Goal: Task Accomplishment & Management: Manage account settings

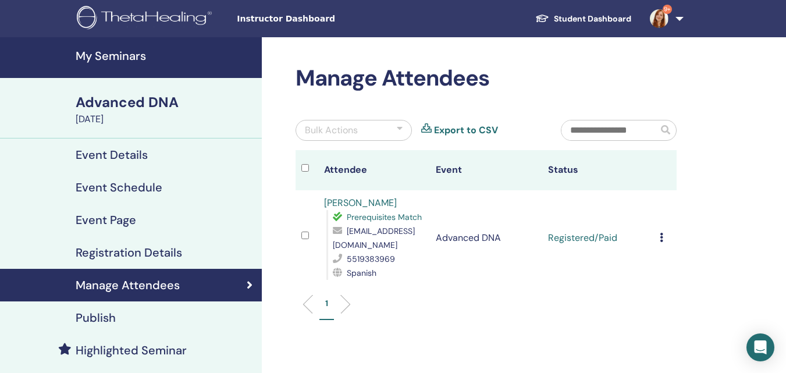
scroll to position [58, 0]
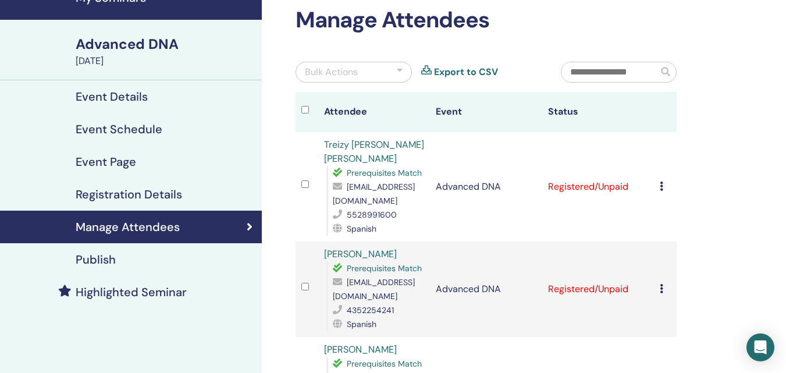
scroll to position [175, 0]
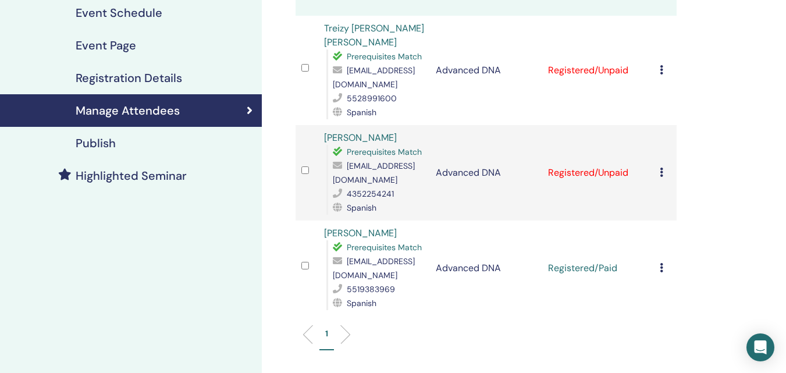
click at [661, 168] on icon at bounding box center [661, 172] width 3 height 9
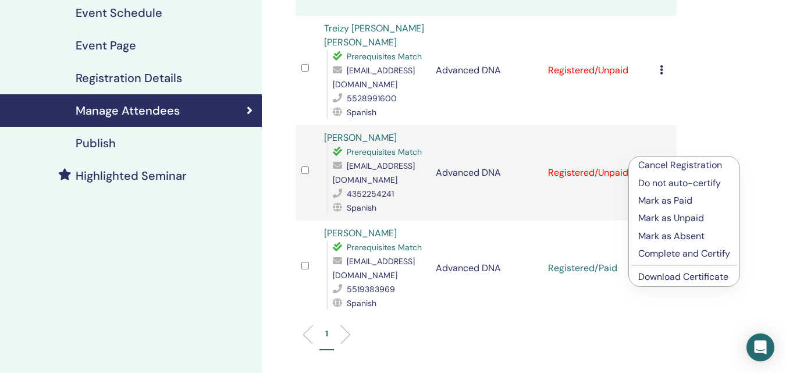
click at [663, 219] on p "Mark as Unpaid" at bounding box center [684, 218] width 92 height 14
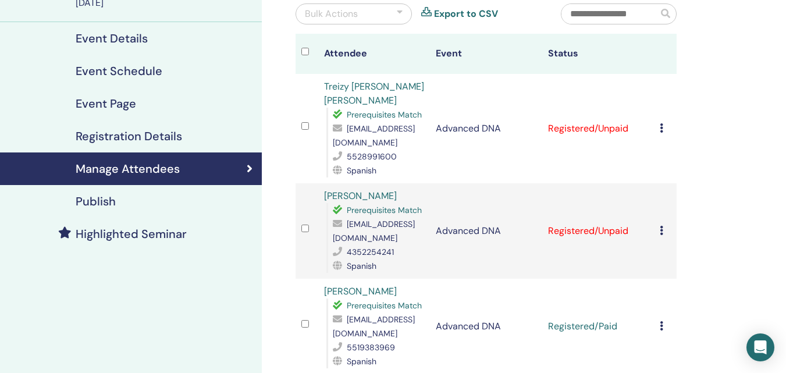
scroll to position [175, 0]
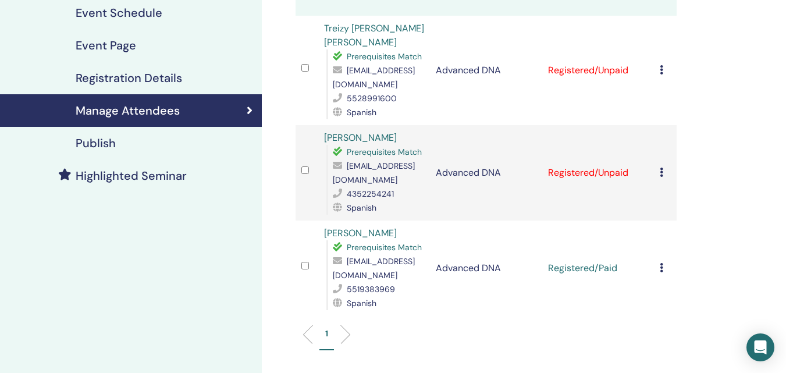
click at [659, 159] on td "Cancel Registration Do not auto-certify Mark as Paid Mark as Unpaid Mark as Abs…" at bounding box center [665, 172] width 23 height 95
click at [658, 156] on td "Cancel Registration Do not auto-certify Mark as Paid Mark as Unpaid Mark as Abs…" at bounding box center [665, 172] width 23 height 95
click at [660, 168] on icon at bounding box center [661, 172] width 3 height 9
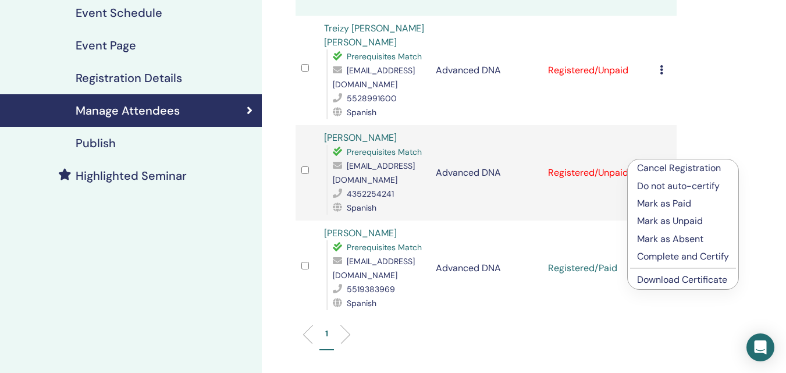
click at [660, 204] on p "Mark as Paid" at bounding box center [683, 204] width 92 height 14
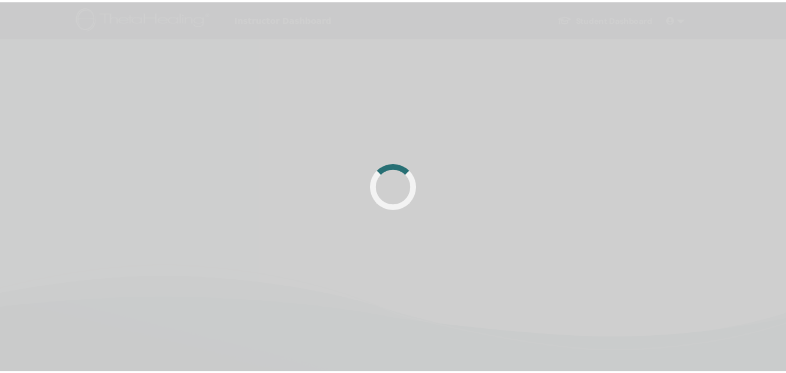
scroll to position [175, 0]
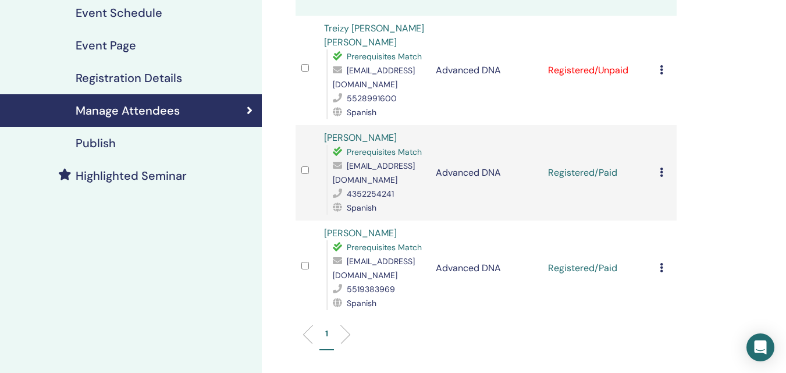
click at [659, 60] on td "Cancel Registration Do not auto-certify Mark as Paid Mark as Unpaid Mark as Abs…" at bounding box center [665, 70] width 23 height 109
click at [660, 65] on icon at bounding box center [661, 69] width 3 height 9
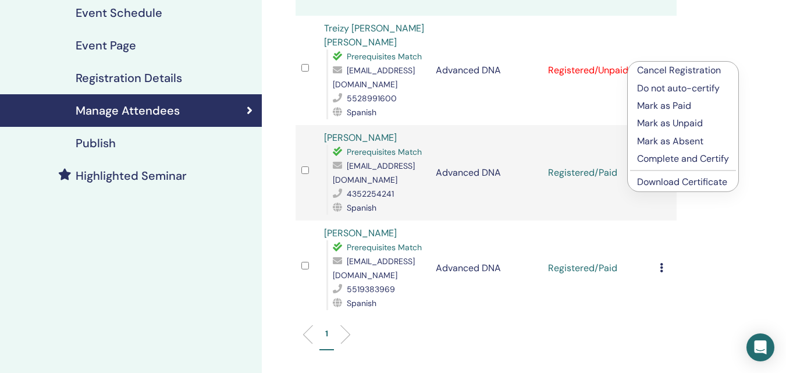
click at [674, 111] on p "Mark as Paid" at bounding box center [683, 106] width 92 height 14
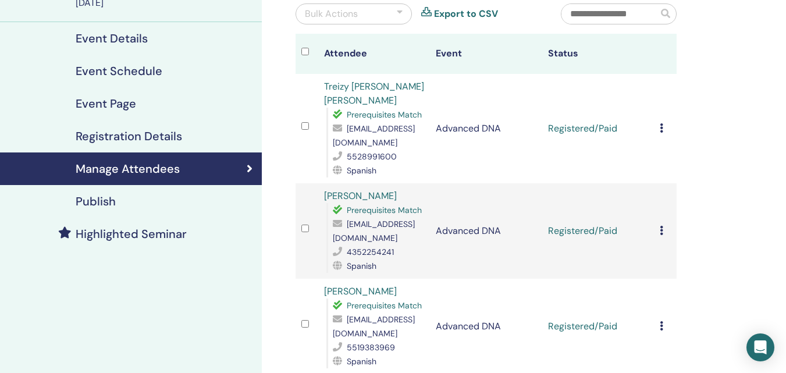
scroll to position [175, 0]
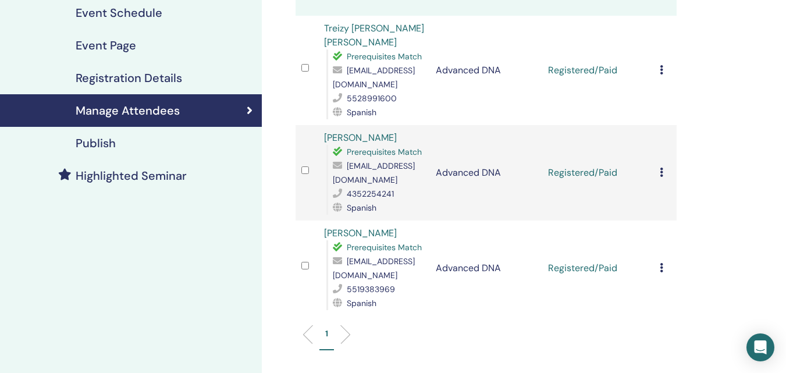
click at [658, 64] on td "Cancel Registration Do not auto-certify Mark as Paid Mark as Unpaid Mark as Abs…" at bounding box center [665, 70] width 23 height 109
click at [662, 65] on icon at bounding box center [661, 69] width 3 height 9
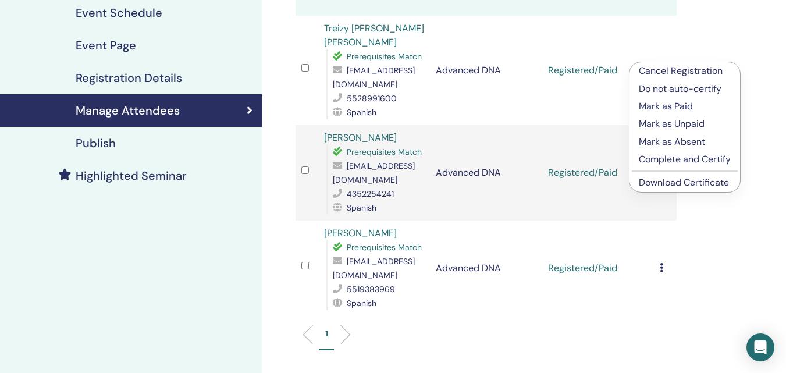
click at [678, 155] on p "Complete and Certify" at bounding box center [685, 159] width 92 height 14
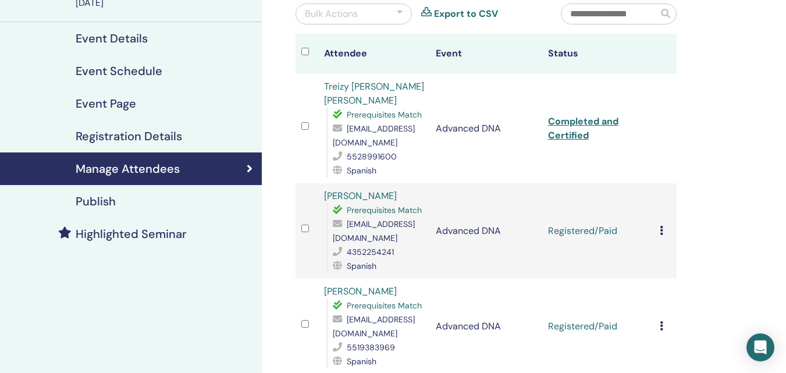
scroll to position [175, 0]
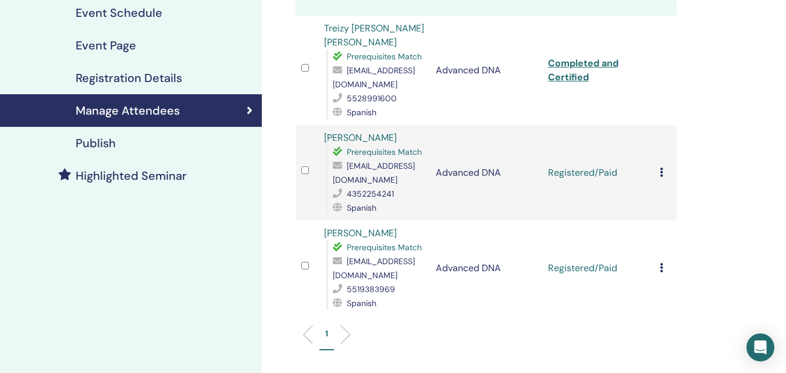
click at [662, 168] on icon at bounding box center [661, 172] width 3 height 9
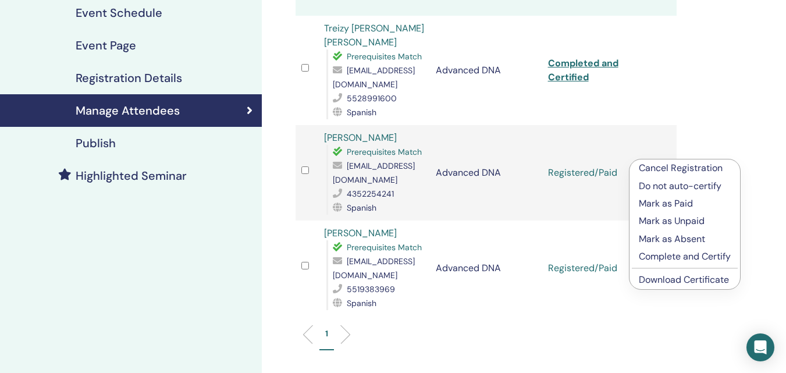
click at [659, 254] on p "Complete and Certify" at bounding box center [685, 257] width 92 height 14
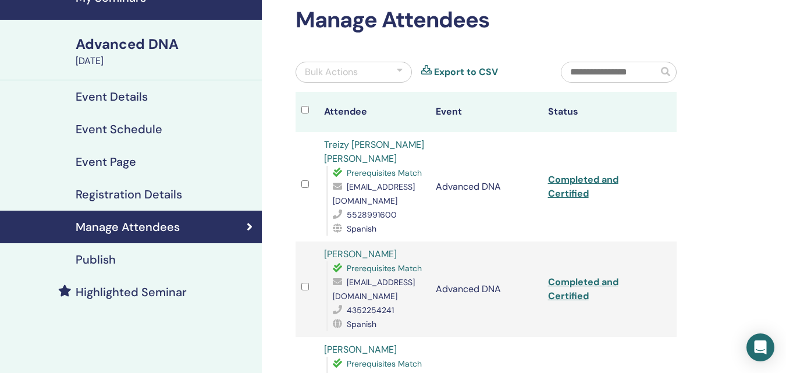
scroll to position [175, 0]
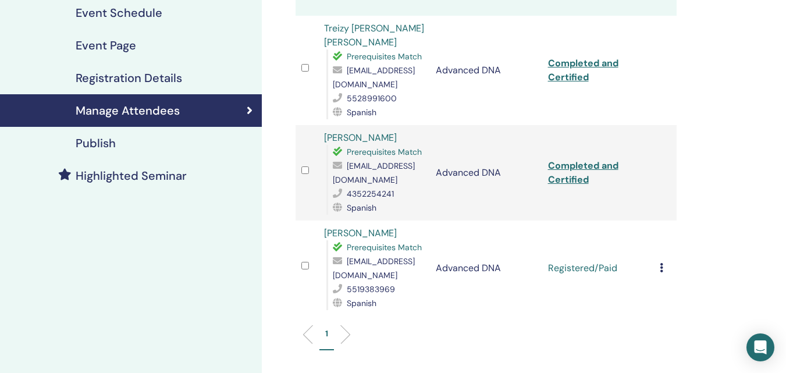
click at [661, 263] on icon at bounding box center [661, 267] width 3 height 9
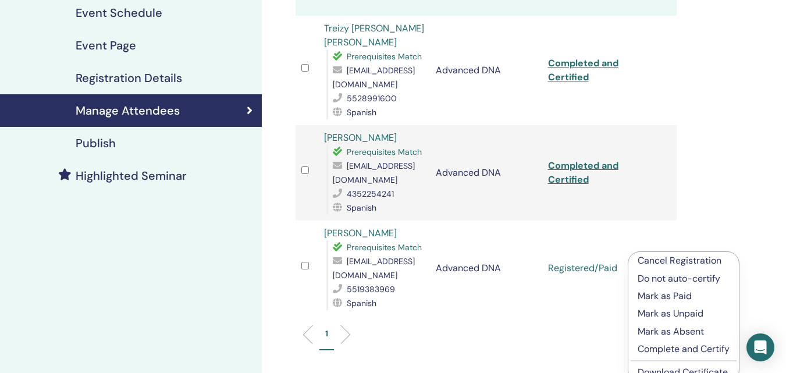
scroll to position [233, 0]
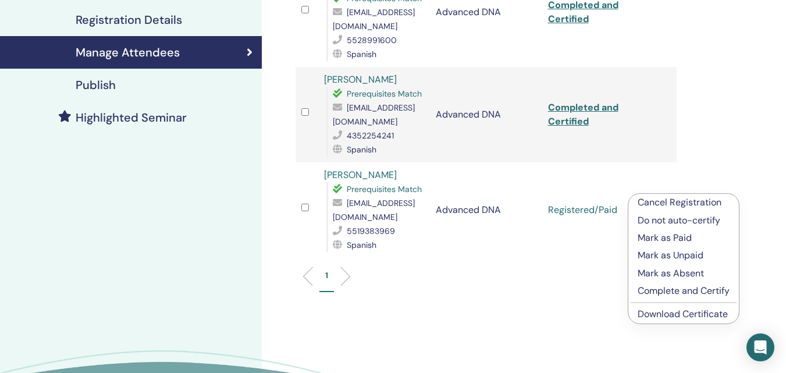
click at [658, 287] on p "Complete and Certify" at bounding box center [684, 291] width 92 height 14
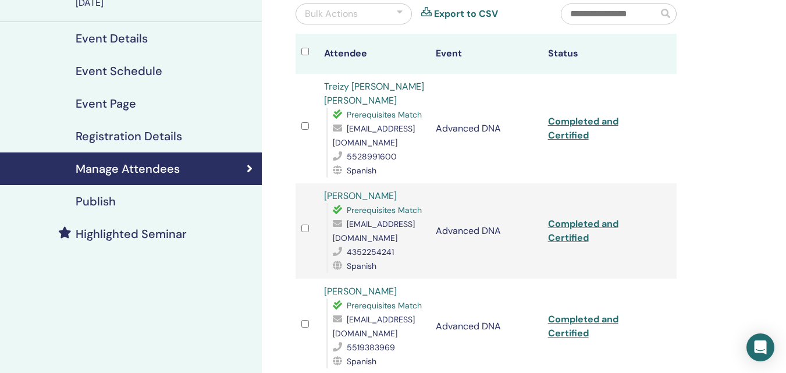
scroll to position [175, 0]
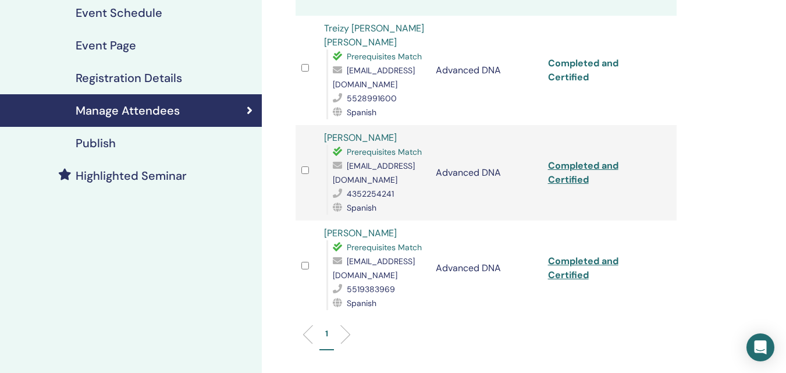
click at [573, 59] on link "Completed and Certified" at bounding box center [583, 70] width 70 height 26
click at [564, 250] on td "Completed and Certified" at bounding box center [598, 267] width 112 height 95
click at [600, 159] on link "Completed and Certified" at bounding box center [583, 172] width 70 height 26
click at [573, 255] on link "Completed and Certified" at bounding box center [583, 268] width 70 height 26
